Goal: Information Seeking & Learning: Learn about a topic

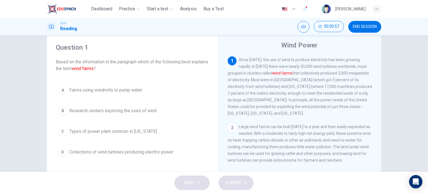
scroll to position [15, 0]
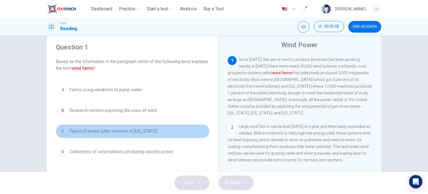
click at [115, 129] on span "Types of power plant common in [US_STATE]" at bounding box center [112, 131] width 87 height 7
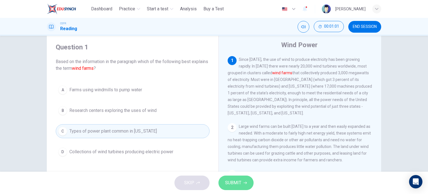
click at [234, 181] on span "SUBMIT" at bounding box center [233, 183] width 16 height 8
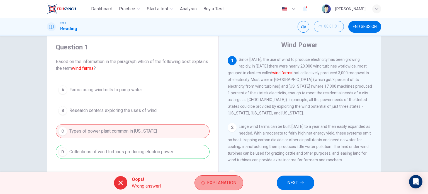
click at [212, 184] on span "Explanation" at bounding box center [221, 183] width 29 height 8
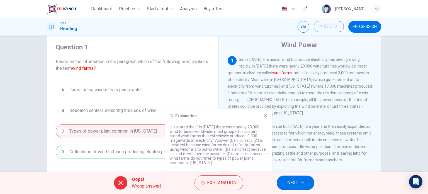
click at [266, 117] on icon at bounding box center [265, 115] width 4 height 4
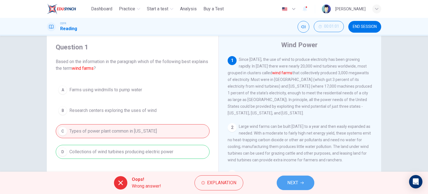
click at [287, 178] on button "NEXT" at bounding box center [296, 182] width 38 height 14
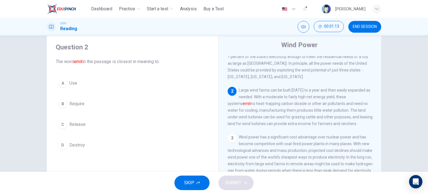
scroll to position [36, 0]
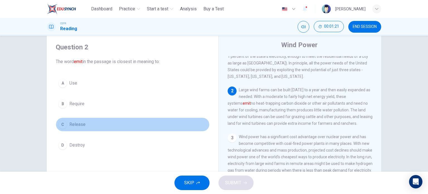
click at [67, 121] on button "C Release" at bounding box center [133, 124] width 154 height 14
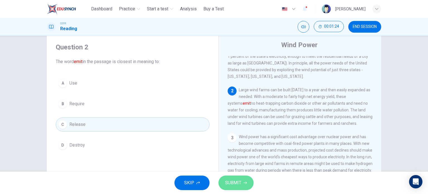
click at [234, 181] on span "SUBMIT" at bounding box center [233, 183] width 16 height 8
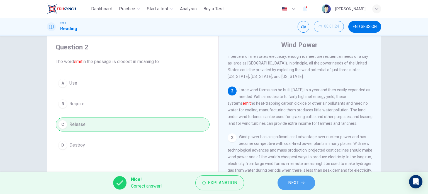
click at [286, 184] on button "NEXT" at bounding box center [296, 182] width 38 height 14
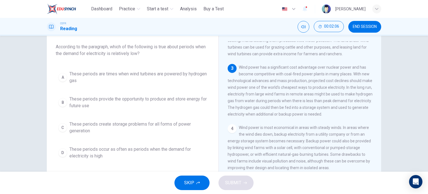
scroll to position [30, 0]
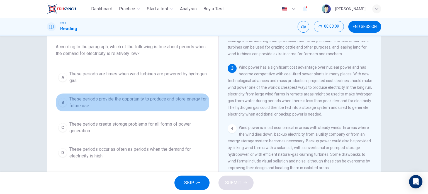
click at [148, 102] on span "These periods provide the opportunity to produce and store energy for future use" at bounding box center [138, 102] width 138 height 13
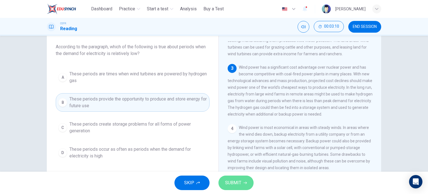
click at [247, 184] on button "SUBMIT" at bounding box center [235, 182] width 35 height 14
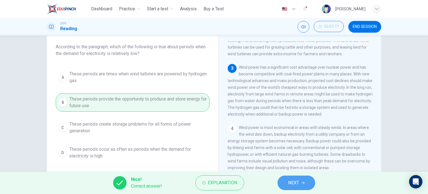
click at [295, 185] on span "NEXT" at bounding box center [293, 183] width 11 height 8
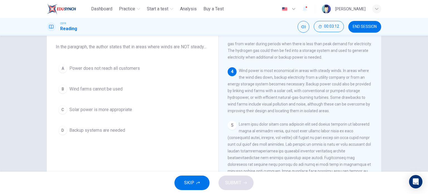
scroll to position [151, 0]
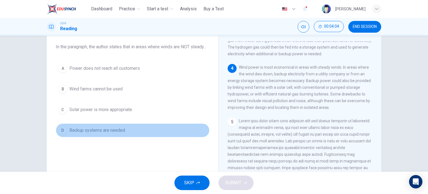
click at [121, 133] on span "Backup systems are needed" at bounding box center [97, 130] width 56 height 7
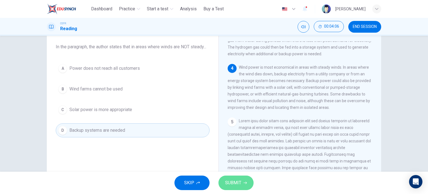
click at [235, 179] on span "SUBMIT" at bounding box center [233, 183] width 16 height 8
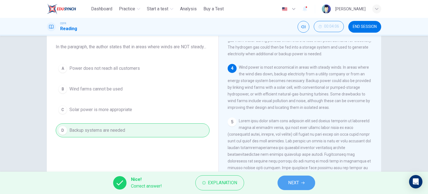
click at [295, 186] on button "NEXT" at bounding box center [296, 182] width 38 height 14
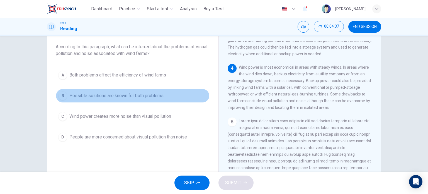
click at [113, 101] on button "B Possible solutions are known for both problems" at bounding box center [133, 96] width 154 height 14
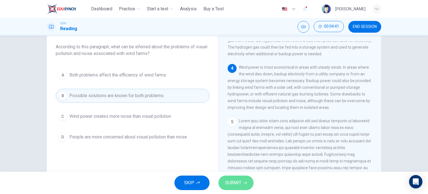
click at [231, 178] on button "SUBMIT" at bounding box center [235, 182] width 35 height 14
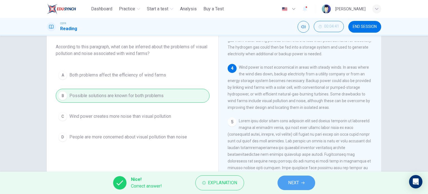
click at [289, 181] on span "NEXT" at bounding box center [293, 183] width 11 height 8
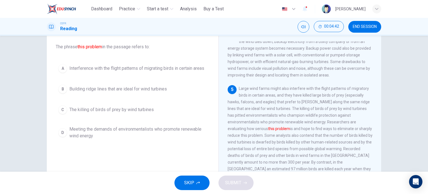
scroll to position [197, 0]
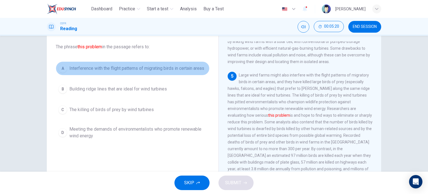
click at [180, 68] on span "Interference with the flight patterns of migrating birds in certain areas" at bounding box center [136, 68] width 135 height 7
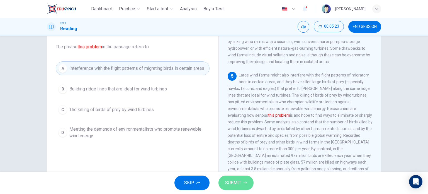
click at [238, 180] on span "SUBMIT" at bounding box center [233, 183] width 16 height 8
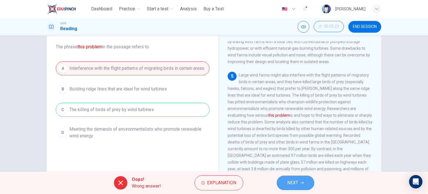
click at [285, 185] on button "NEXT" at bounding box center [296, 182] width 38 height 14
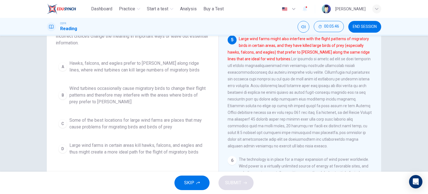
scroll to position [53, 0]
click at [124, 123] on span "Some of the best locations for large wind farms are places that may cause probl…" at bounding box center [138, 123] width 138 height 13
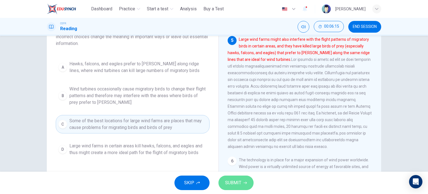
click at [238, 185] on span "SUBMIT" at bounding box center [233, 183] width 16 height 8
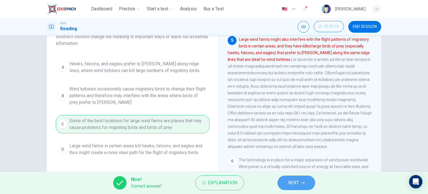
click at [292, 187] on button "NEXT" at bounding box center [296, 182] width 38 height 14
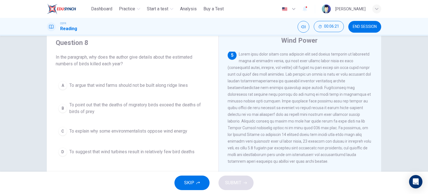
scroll to position [229, 0]
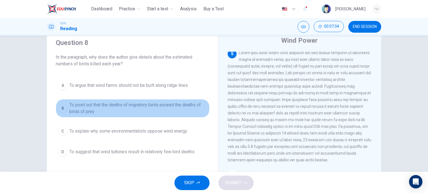
click at [104, 114] on span "To point out that the deaths of migratory birds exceed the deaths of birds of p…" at bounding box center [138, 107] width 138 height 13
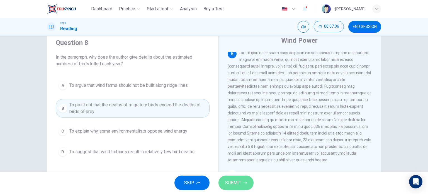
click at [236, 180] on span "SUBMIT" at bounding box center [233, 183] width 16 height 8
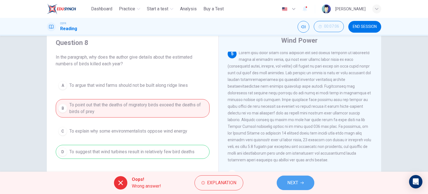
click at [300, 187] on button "NEXT" at bounding box center [296, 182] width 38 height 14
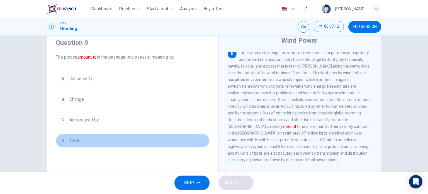
click at [77, 134] on button "D Total" at bounding box center [133, 140] width 154 height 14
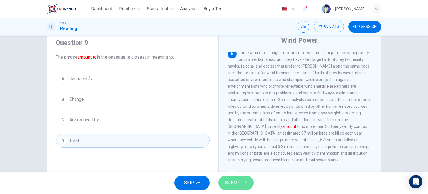
click at [236, 182] on span "SUBMIT" at bounding box center [233, 183] width 16 height 8
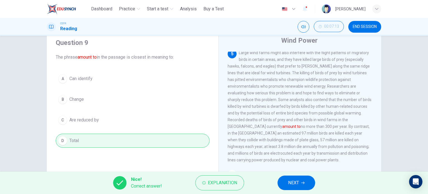
click at [300, 179] on button "NEXT" at bounding box center [296, 182] width 38 height 14
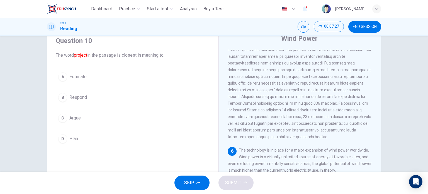
scroll to position [17, 0]
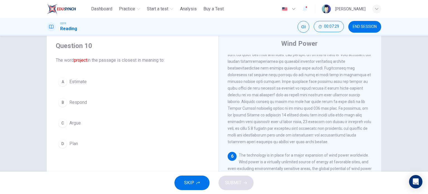
click at [80, 78] on button "A Estimate" at bounding box center [133, 82] width 154 height 14
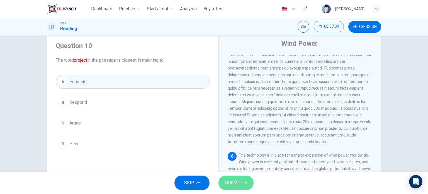
click at [228, 185] on span "SUBMIT" at bounding box center [233, 183] width 16 height 8
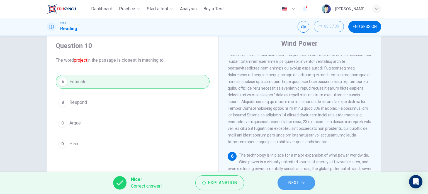
click at [300, 188] on button "NEXT" at bounding box center [296, 182] width 38 height 14
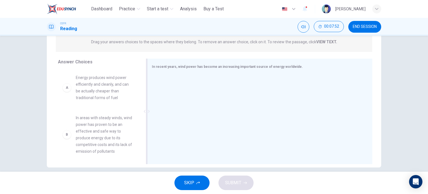
scroll to position [80, 0]
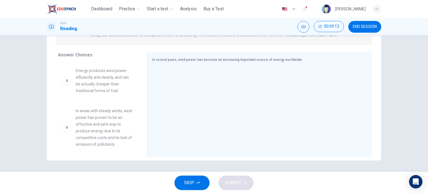
click at [95, 75] on span "Energy produces wind power efficiently and cleanly, and can be actually cheaper…" at bounding box center [105, 80] width 58 height 27
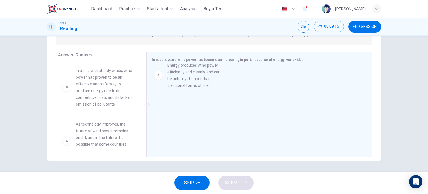
drag, startPoint x: 82, startPoint y: 78, endPoint x: 183, endPoint y: 74, distance: 100.9
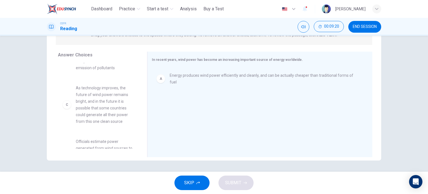
scroll to position [36, 0]
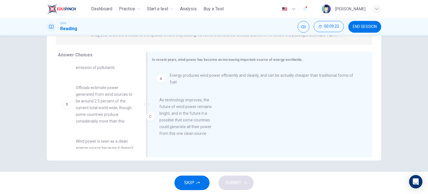
drag, startPoint x: 87, startPoint y: 112, endPoint x: 185, endPoint y: 125, distance: 98.3
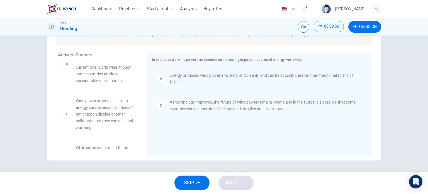
scroll to position [77, 0]
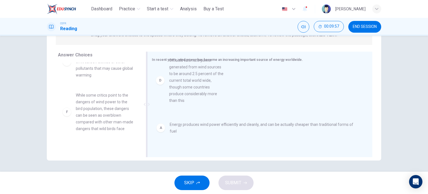
drag, startPoint x: 103, startPoint y: 78, endPoint x: 201, endPoint y: 91, distance: 98.7
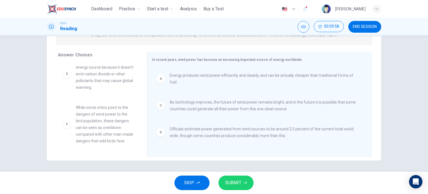
scroll to position [70, 0]
click at [240, 185] on span "SUBMIT" at bounding box center [233, 183] width 16 height 8
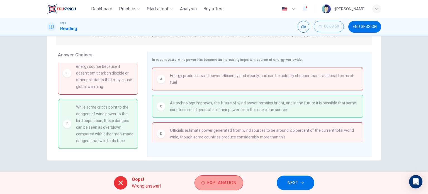
click at [206, 183] on button "Explanation" at bounding box center [218, 182] width 49 height 15
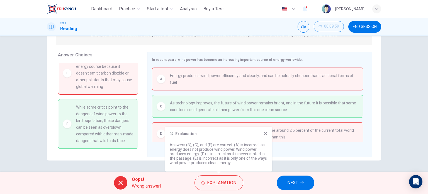
click at [185, 151] on p "Answers (B), (C), and (F) are correct. (A) is incorrect as energy does not prod…" at bounding box center [219, 153] width 98 height 22
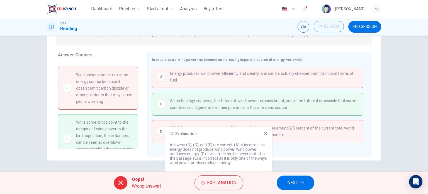
scroll to position [50, 0]
click at [265, 133] on icon at bounding box center [265, 133] width 3 height 3
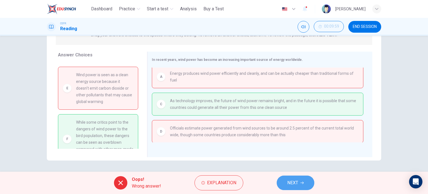
click at [299, 186] on button "NEXT" at bounding box center [296, 182] width 38 height 14
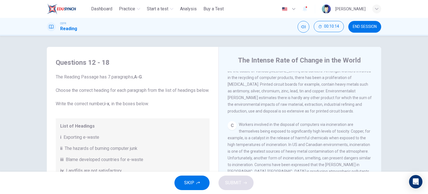
scroll to position [228, 0]
click at [366, 30] on button "END SESSION" at bounding box center [364, 27] width 33 height 12
